Goal: Information Seeking & Learning: Find specific page/section

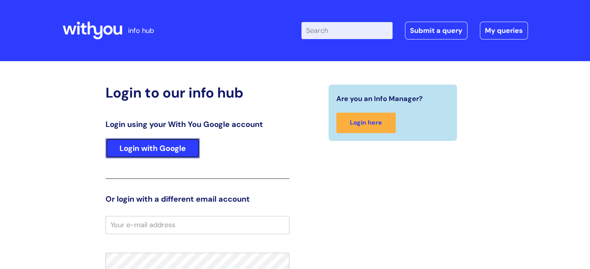
click at [170, 146] on link "Login with Google" at bounding box center [152, 148] width 94 height 20
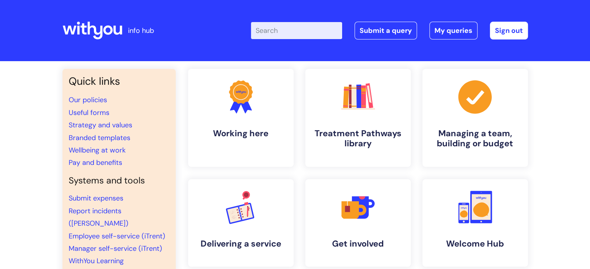
click at [283, 29] on input "Enter your search term here..." at bounding box center [296, 30] width 91 height 17
click at [278, 30] on input "Enter your search term here..." at bounding box center [296, 30] width 91 height 17
type input "analysis codes"
click button "Search" at bounding box center [0, 0] width 0 height 0
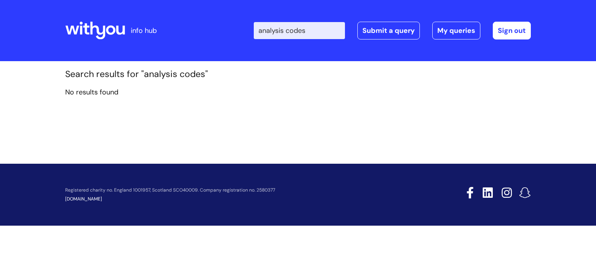
click at [318, 29] on input "analysis codes" at bounding box center [299, 30] width 91 height 17
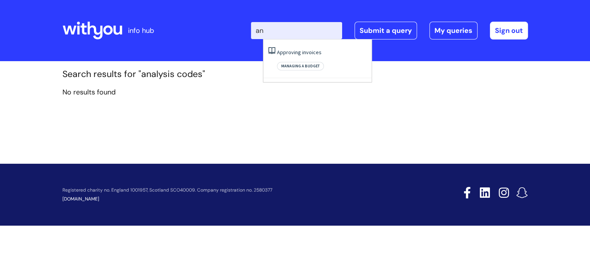
type input "a"
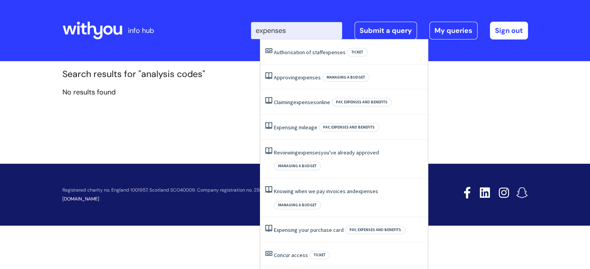
type input "expenses"
click button "Search" at bounding box center [0, 0] width 0 height 0
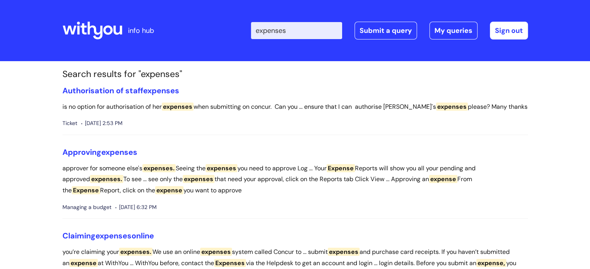
click at [535, 48] on header "info hub Enter your search term here... expenses Search Submit a query My queri…" at bounding box center [295, 30] width 590 height 61
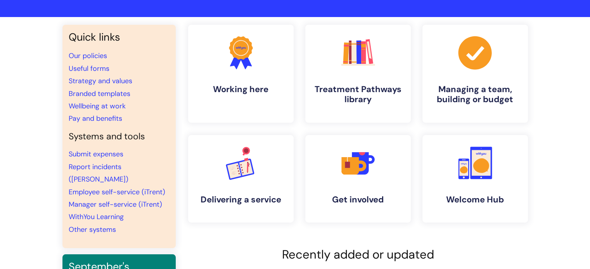
scroll to position [45, 0]
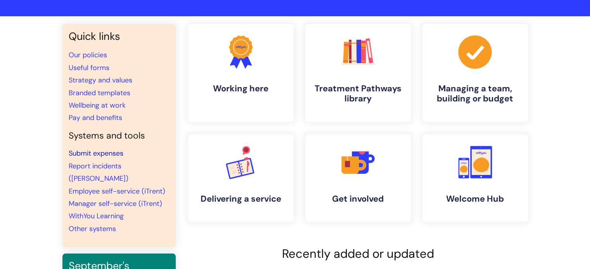
click at [107, 153] on link "Submit expenses" at bounding box center [96, 153] width 55 height 9
